Goal: Transaction & Acquisition: Purchase product/service

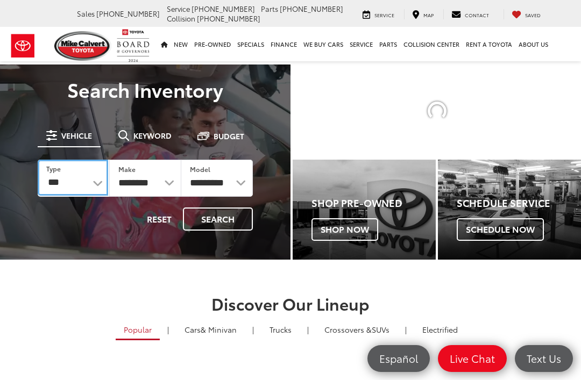
click at [95, 181] on select "*** *** **** *********" at bounding box center [73, 178] width 70 height 36
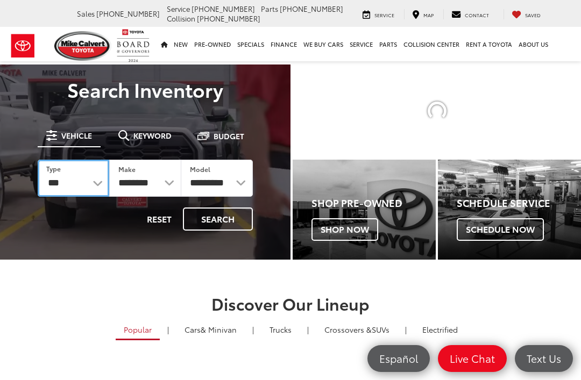
select select "******"
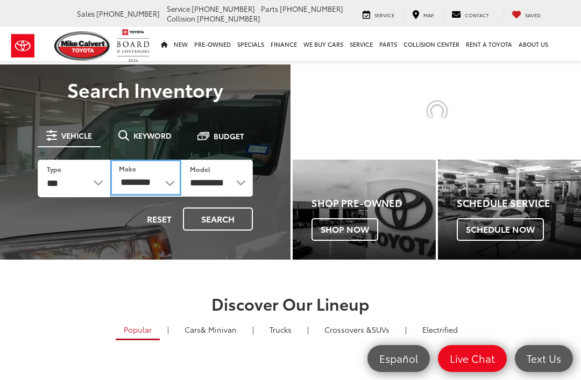
click at [146, 187] on select "********" at bounding box center [145, 178] width 70 height 36
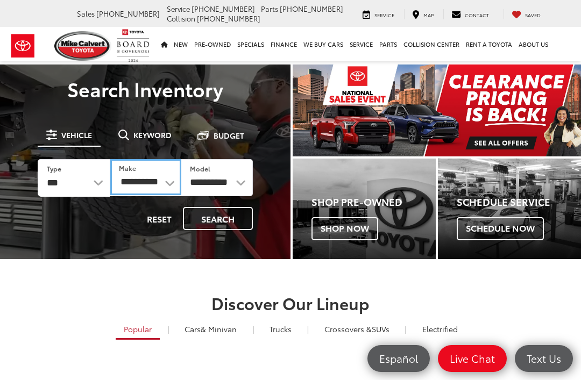
select select "******"
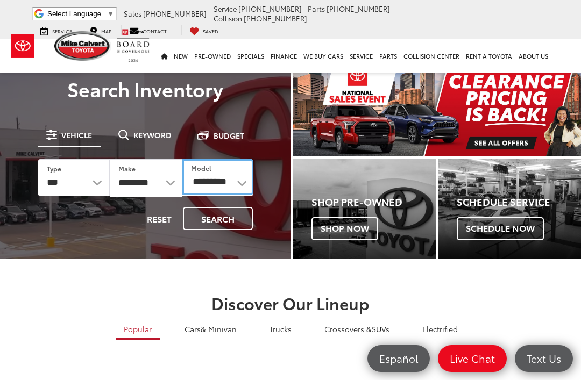
click at [204, 178] on select "**********" at bounding box center [217, 177] width 71 height 36
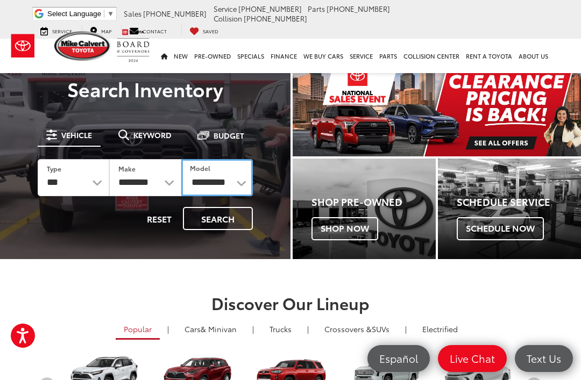
click at [211, 185] on select "**********" at bounding box center [216, 177] width 71 height 37
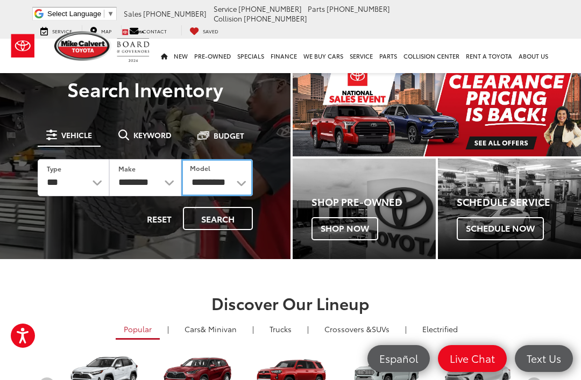
select select "******"
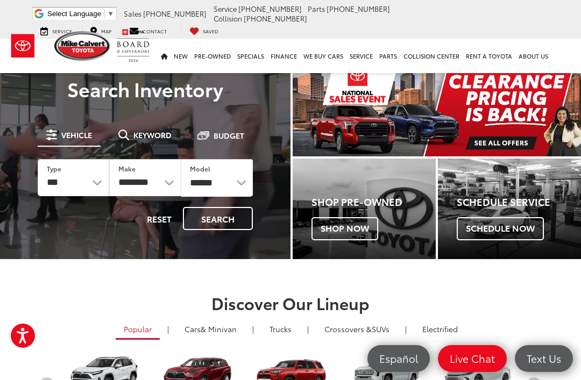
click at [206, 220] on button "Search" at bounding box center [218, 218] width 70 height 23
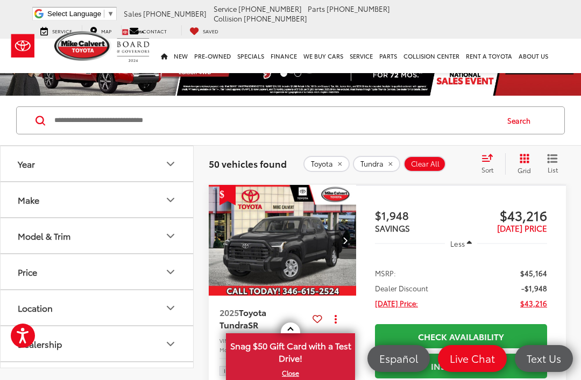
scroll to position [159, 0]
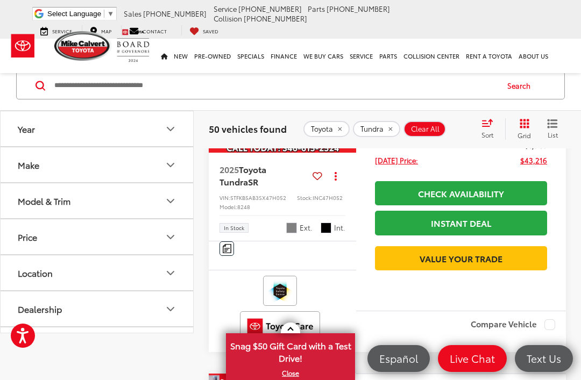
click at [31, 204] on div "Model & Trim" at bounding box center [44, 201] width 53 height 10
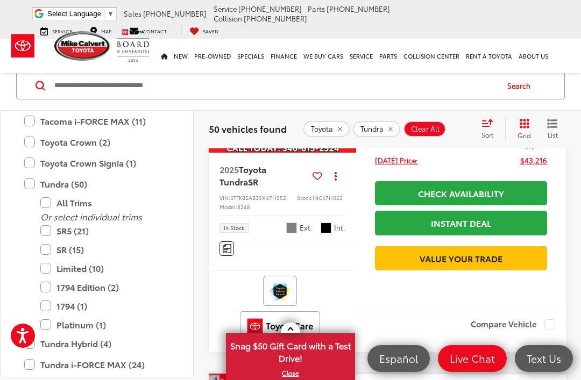
scroll to position [685, 0]
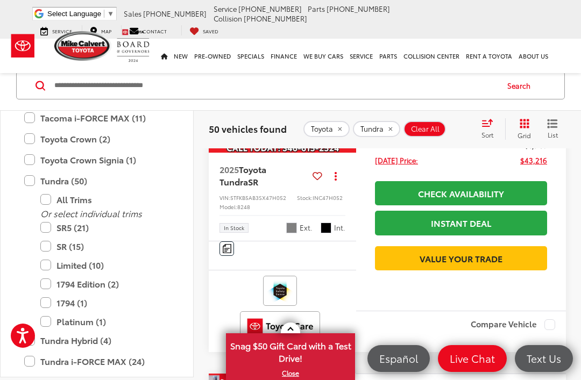
click at [46, 229] on label "SR5 (21)" at bounding box center [104, 227] width 129 height 19
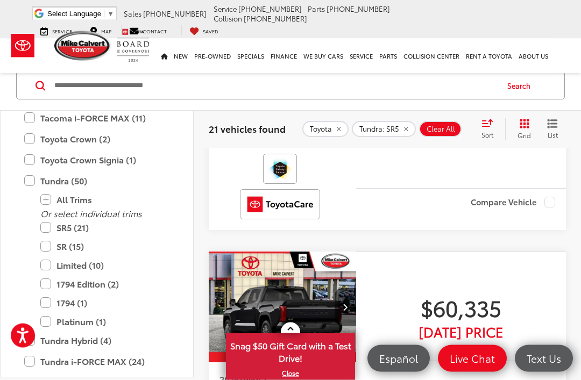
scroll to position [1276, 0]
click at [228, 131] on img "Comments" at bounding box center [227, 126] width 9 height 9
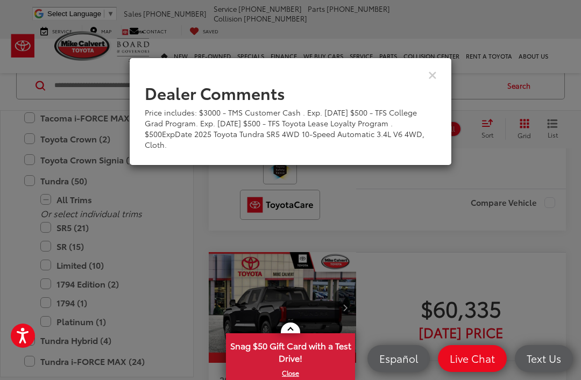
click at [432, 74] on icon "Close" at bounding box center [432, 74] width 9 height 11
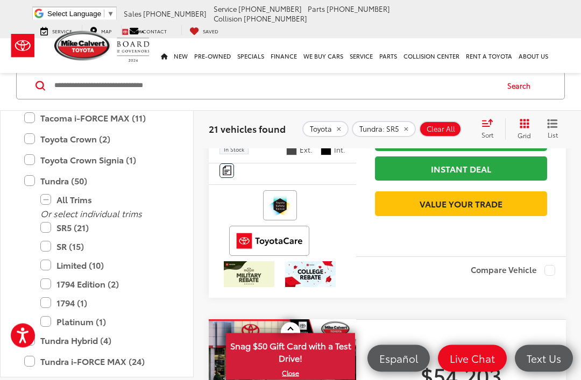
scroll to position [1939, 0]
click at [300, 76] on img "2026 Toyota Tundra SR5 0" at bounding box center [282, 20] width 149 height 112
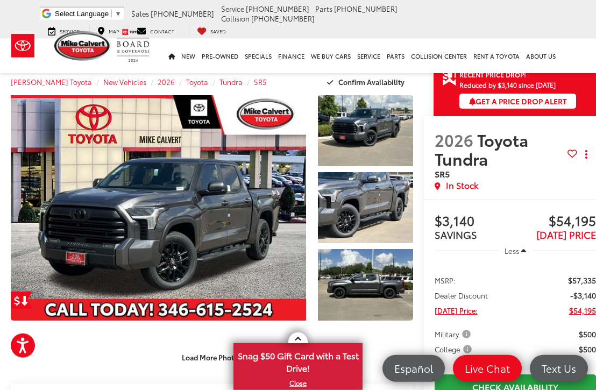
click at [368, 133] on link "Expand Photo 1" at bounding box center [365, 130] width 95 height 71
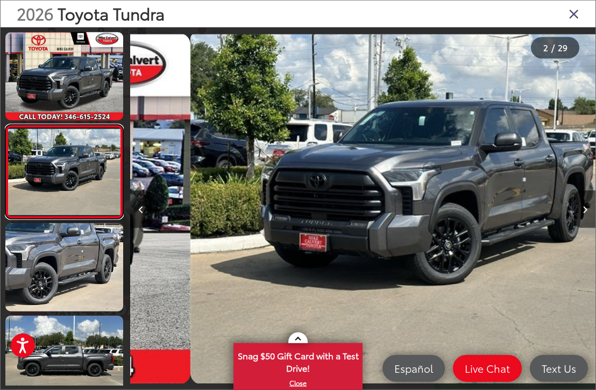
scroll to position [0, 465]
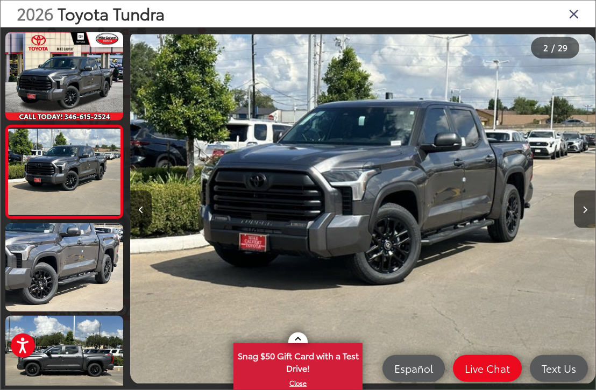
click at [579, 228] on button "Next image" at bounding box center [585, 209] width 22 height 38
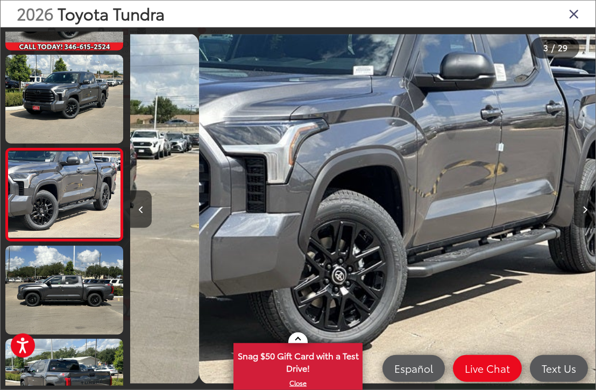
scroll to position [0, 930]
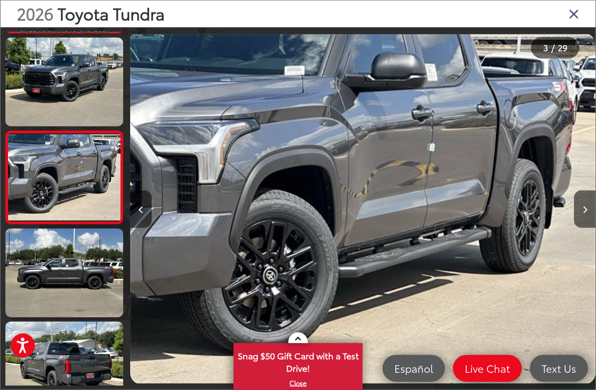
click at [577, 224] on button "Next image" at bounding box center [585, 209] width 22 height 38
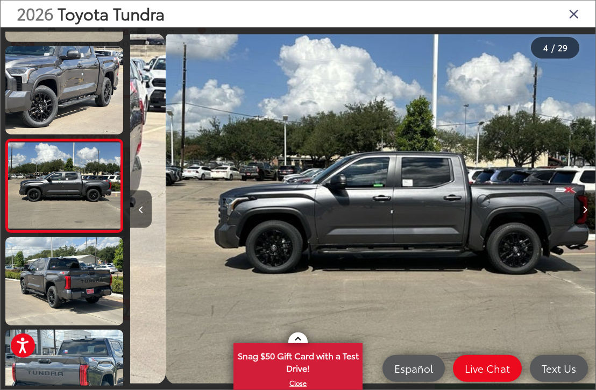
scroll to position [0, 1394]
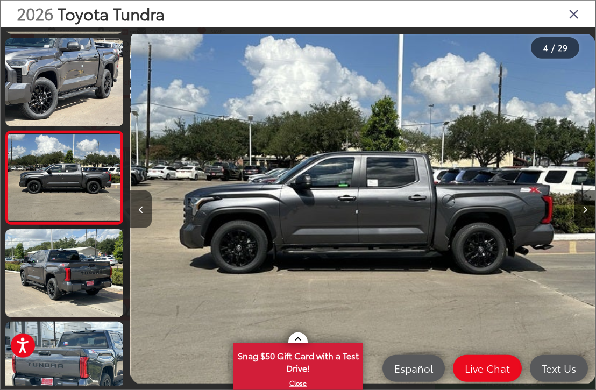
click at [579, 221] on button "Next image" at bounding box center [585, 209] width 22 height 38
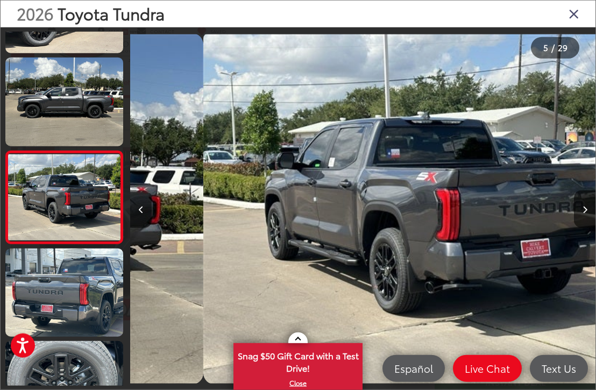
scroll to position [0, 1859]
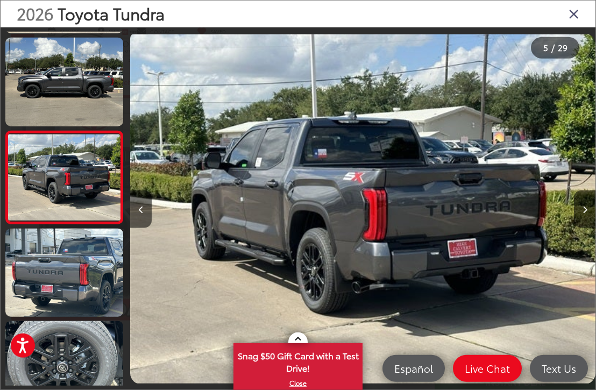
click at [580, 228] on button "Next image" at bounding box center [585, 209] width 22 height 38
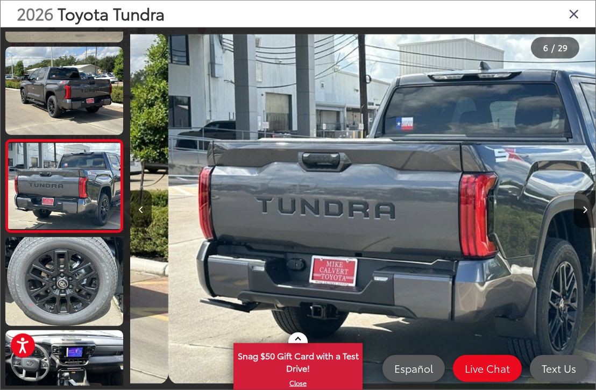
scroll to position [365, 0]
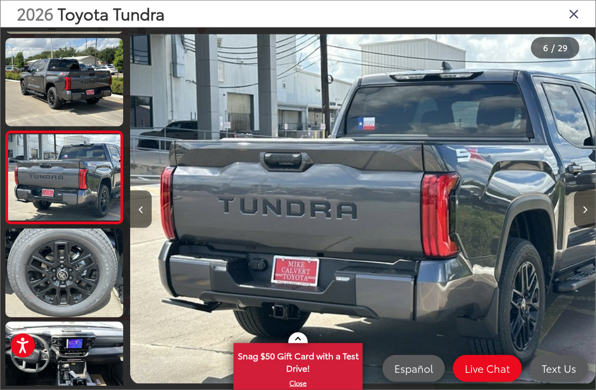
click at [580, 218] on button "Next image" at bounding box center [585, 209] width 22 height 38
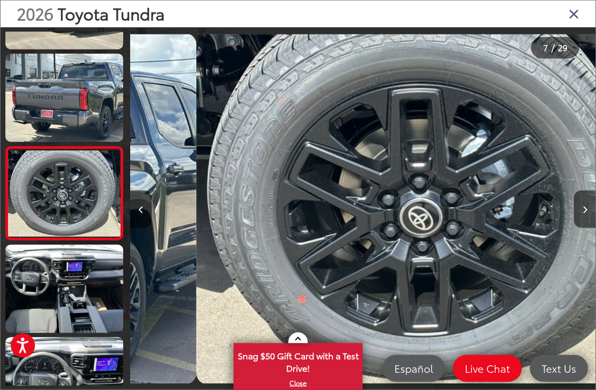
scroll to position [0, 2789]
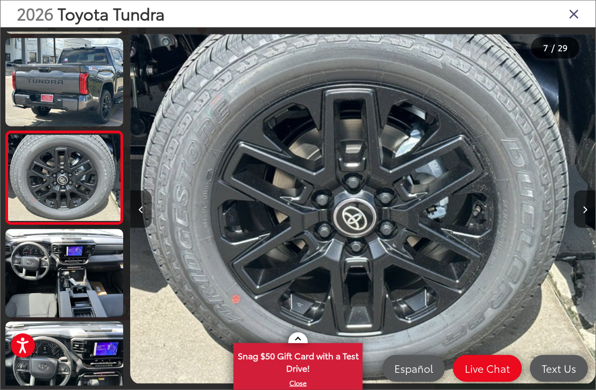
click at [580, 213] on icon "Next image" at bounding box center [584, 210] width 5 height 8
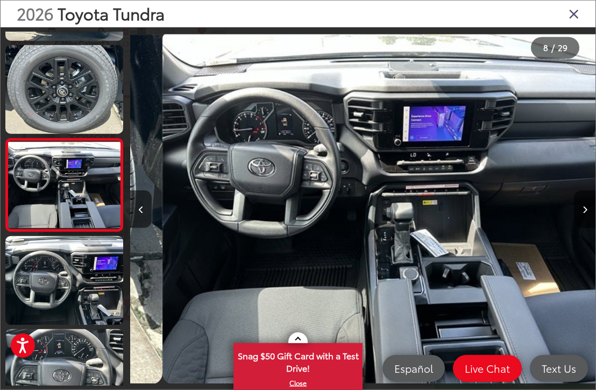
scroll to position [0, 3254]
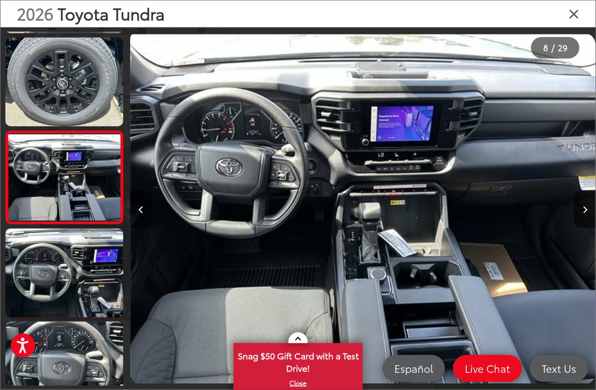
click at [580, 213] on icon "Next image" at bounding box center [584, 210] width 5 height 8
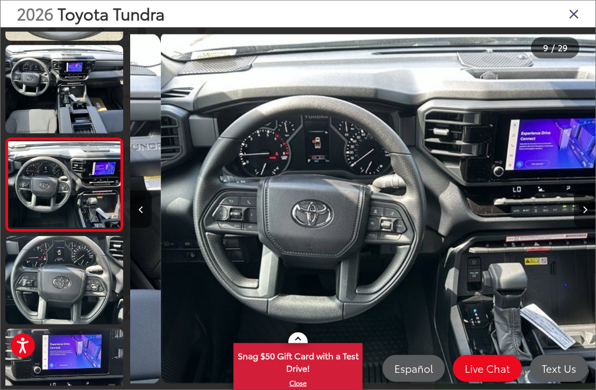
scroll to position [0, 0]
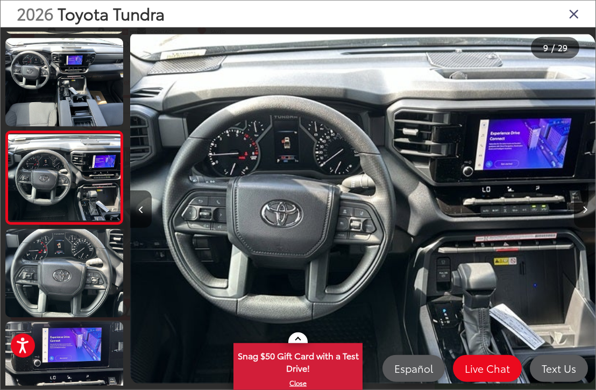
click at [580, 213] on icon "Next image" at bounding box center [584, 210] width 5 height 8
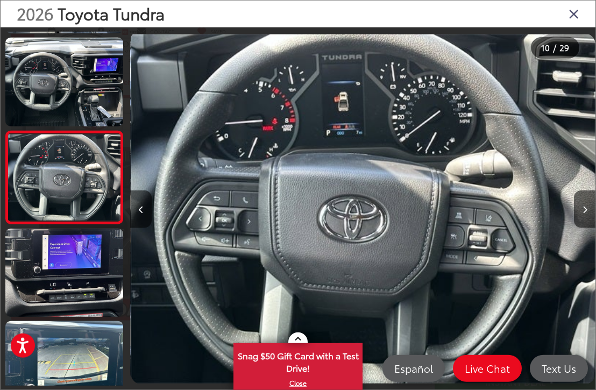
click at [580, 222] on button "Next image" at bounding box center [585, 209] width 22 height 38
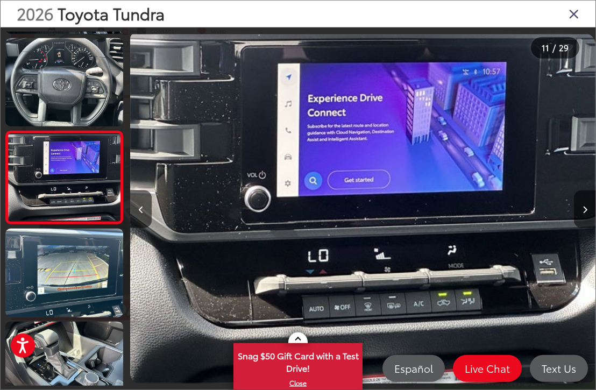
click at [580, 223] on button "Next image" at bounding box center [585, 209] width 22 height 38
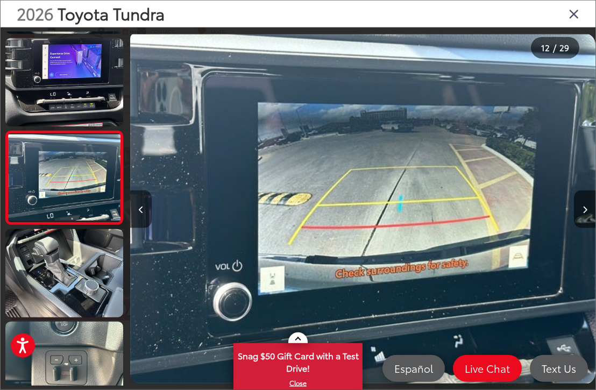
click at [579, 223] on button "Next image" at bounding box center [585, 209] width 22 height 38
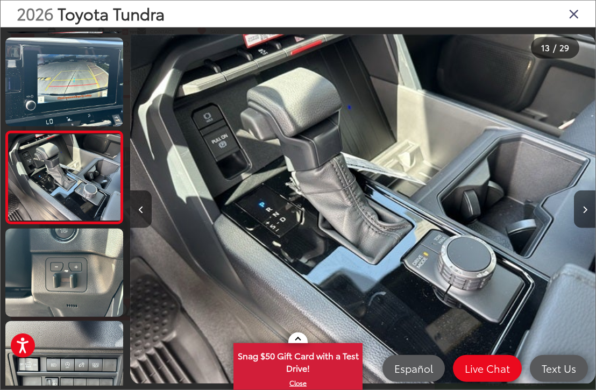
click at [579, 223] on button "Next image" at bounding box center [585, 209] width 22 height 38
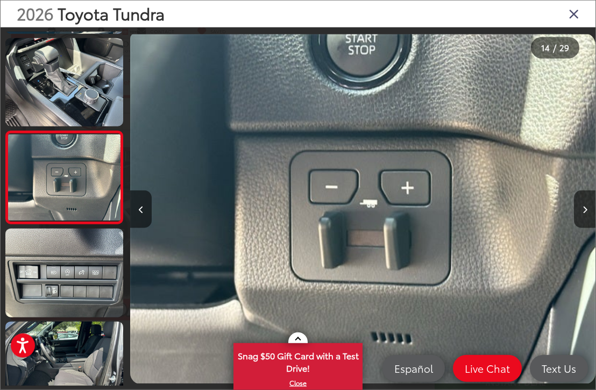
click at [580, 213] on icon "Next image" at bounding box center [584, 210] width 5 height 8
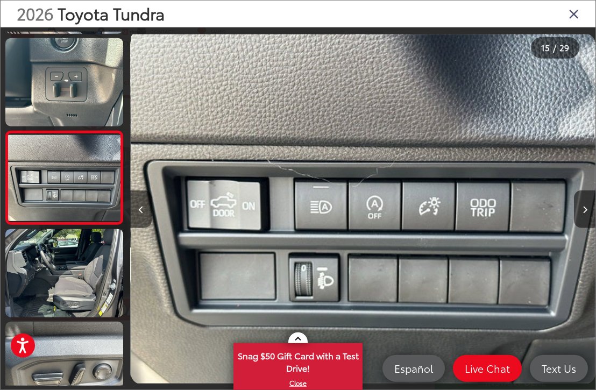
click at [580, 220] on button "Next image" at bounding box center [585, 209] width 22 height 38
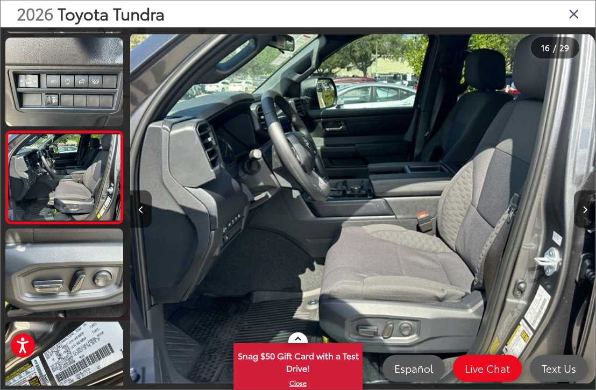
click at [580, 213] on icon "Next image" at bounding box center [584, 210] width 5 height 8
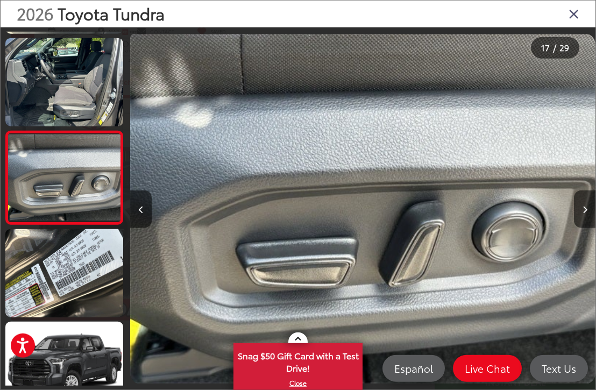
click at [580, 221] on button "Next image" at bounding box center [585, 209] width 22 height 38
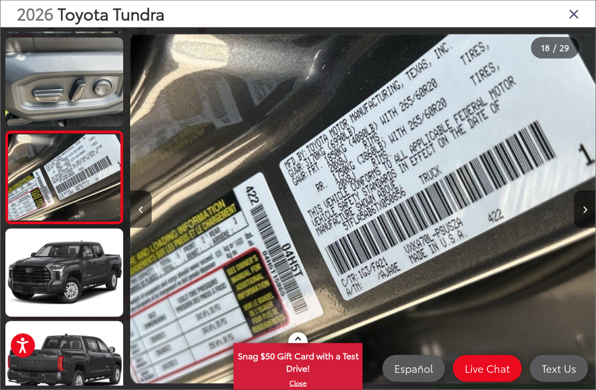
click at [580, 213] on icon "Next image" at bounding box center [584, 210] width 5 height 8
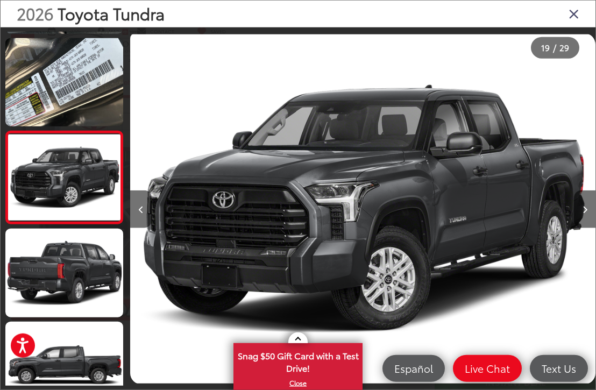
click at [139, 213] on icon "Previous image" at bounding box center [141, 210] width 5 height 8
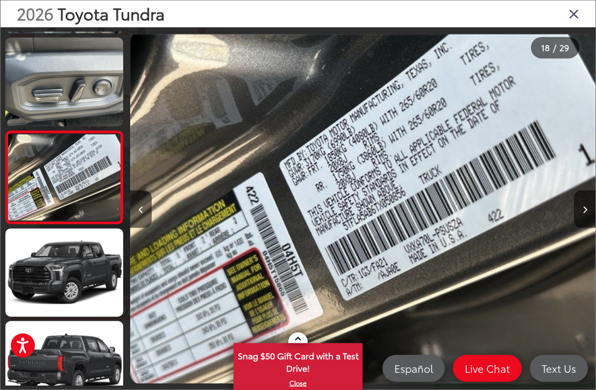
click at [570, 19] on icon "Close gallery" at bounding box center [573, 13] width 11 height 14
